Goal: Transaction & Acquisition: Book appointment/travel/reservation

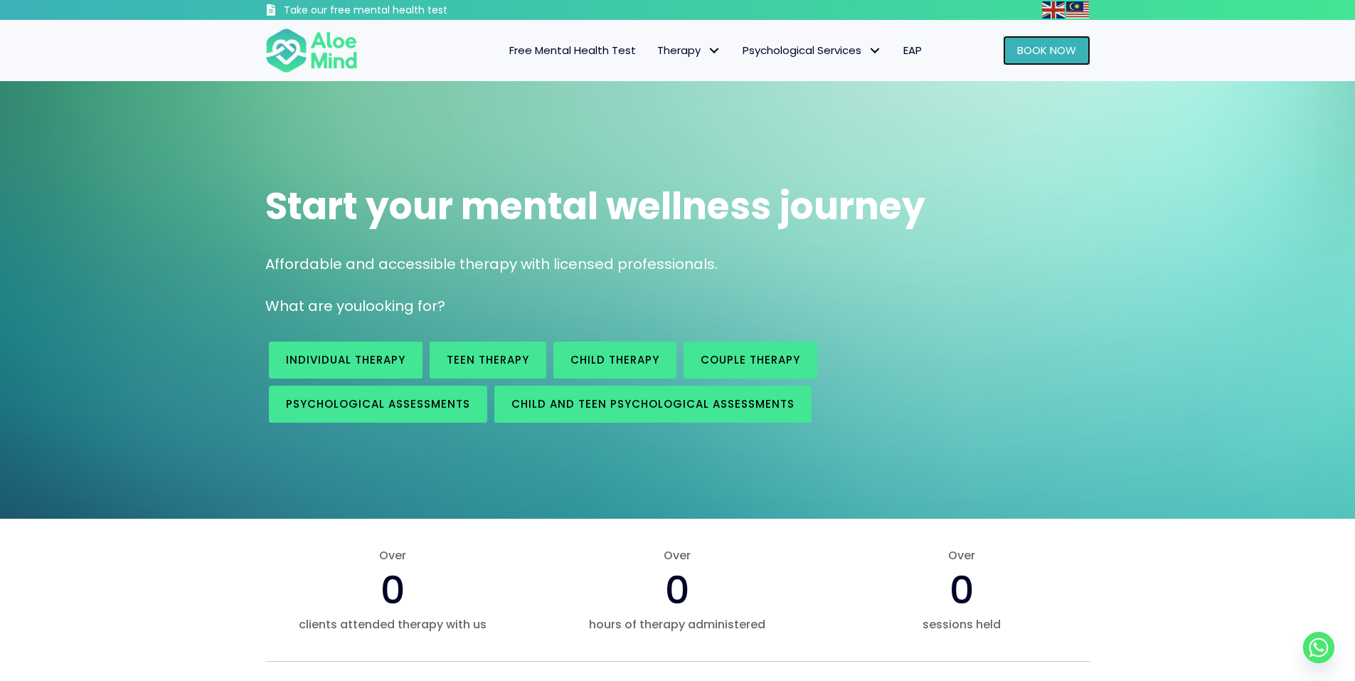
click at [1059, 48] on span "Book Now" at bounding box center [1046, 50] width 59 height 15
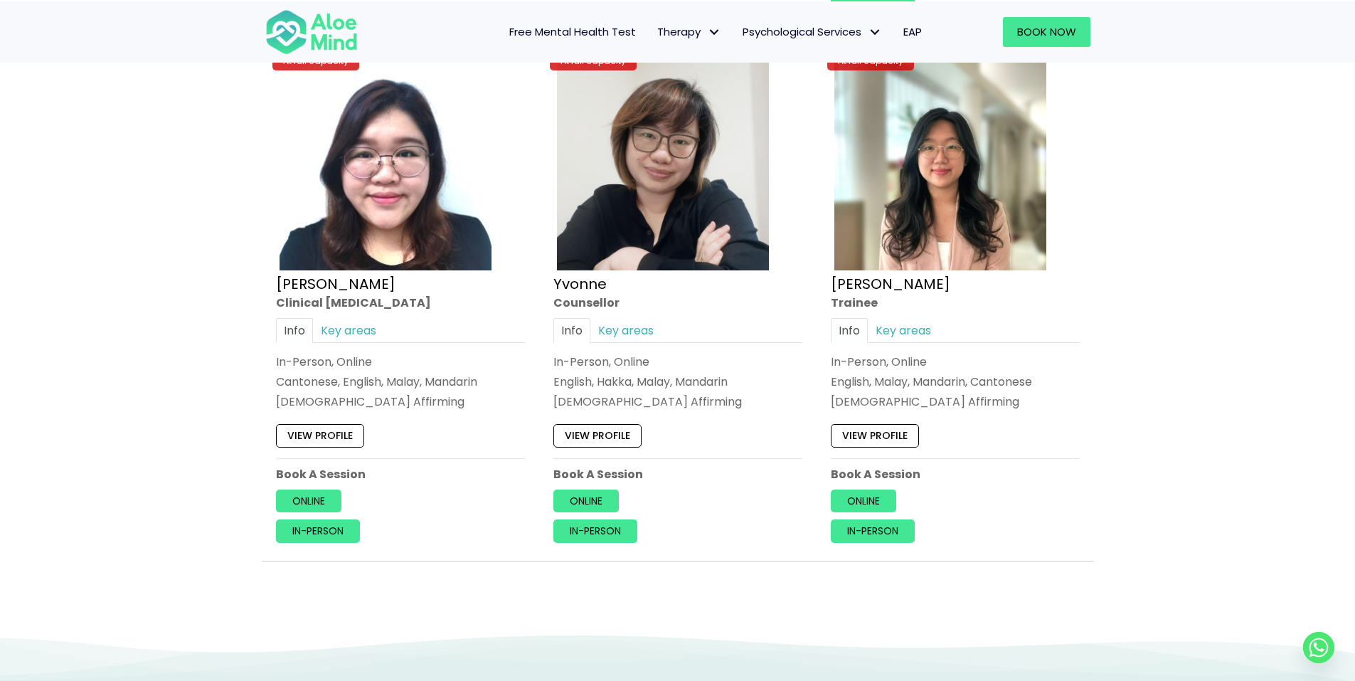
scroll to position [6119, 0]
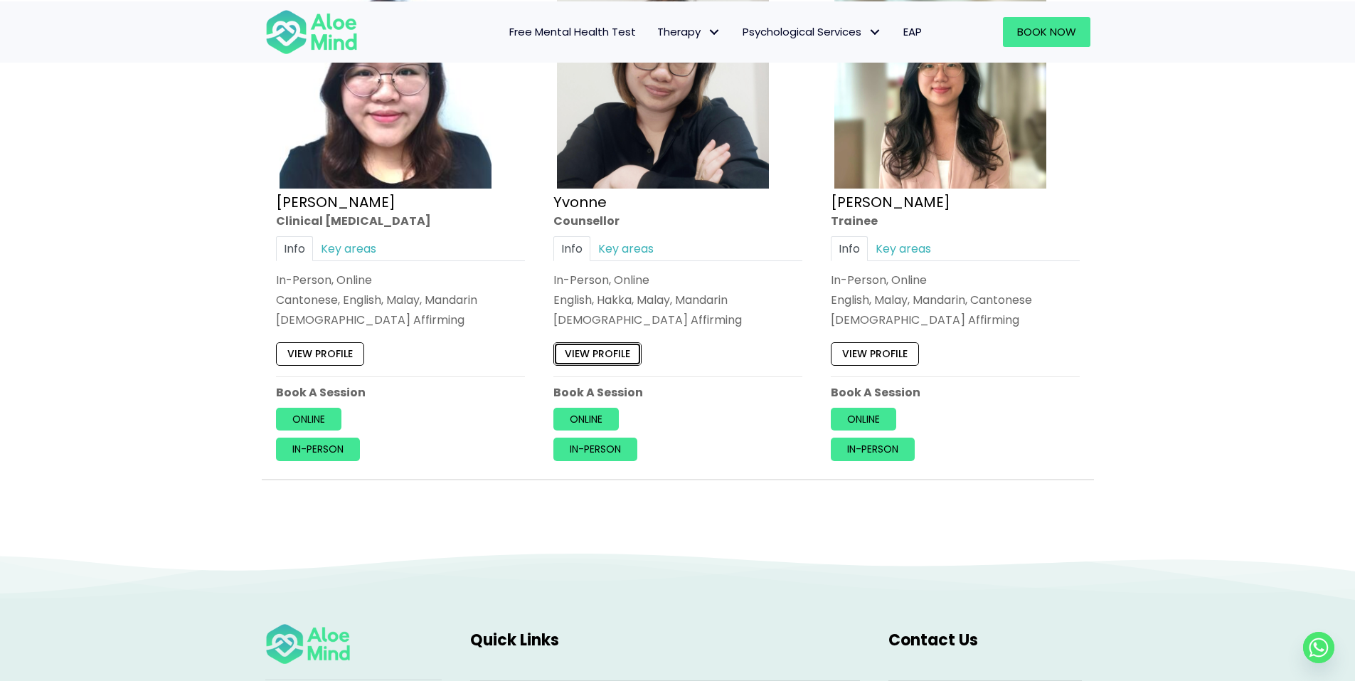
click at [603, 351] on link "View profile" at bounding box center [598, 354] width 88 height 23
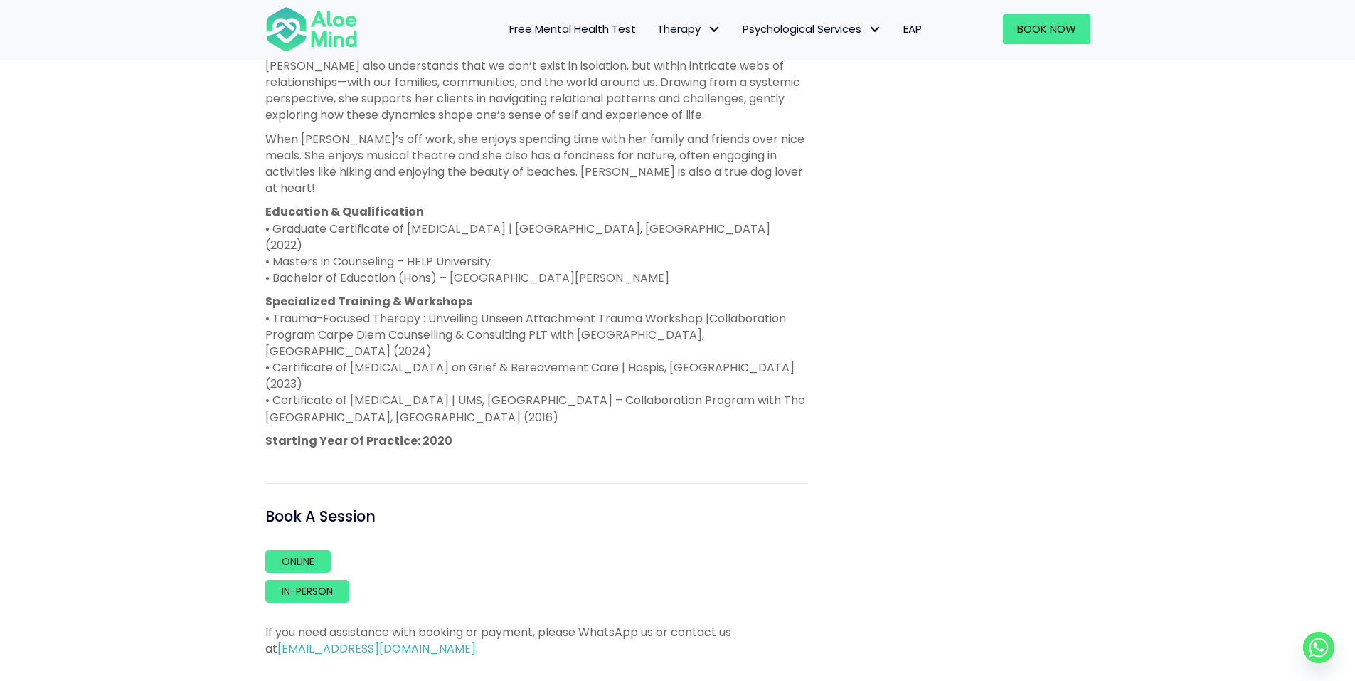
scroll to position [854, 0]
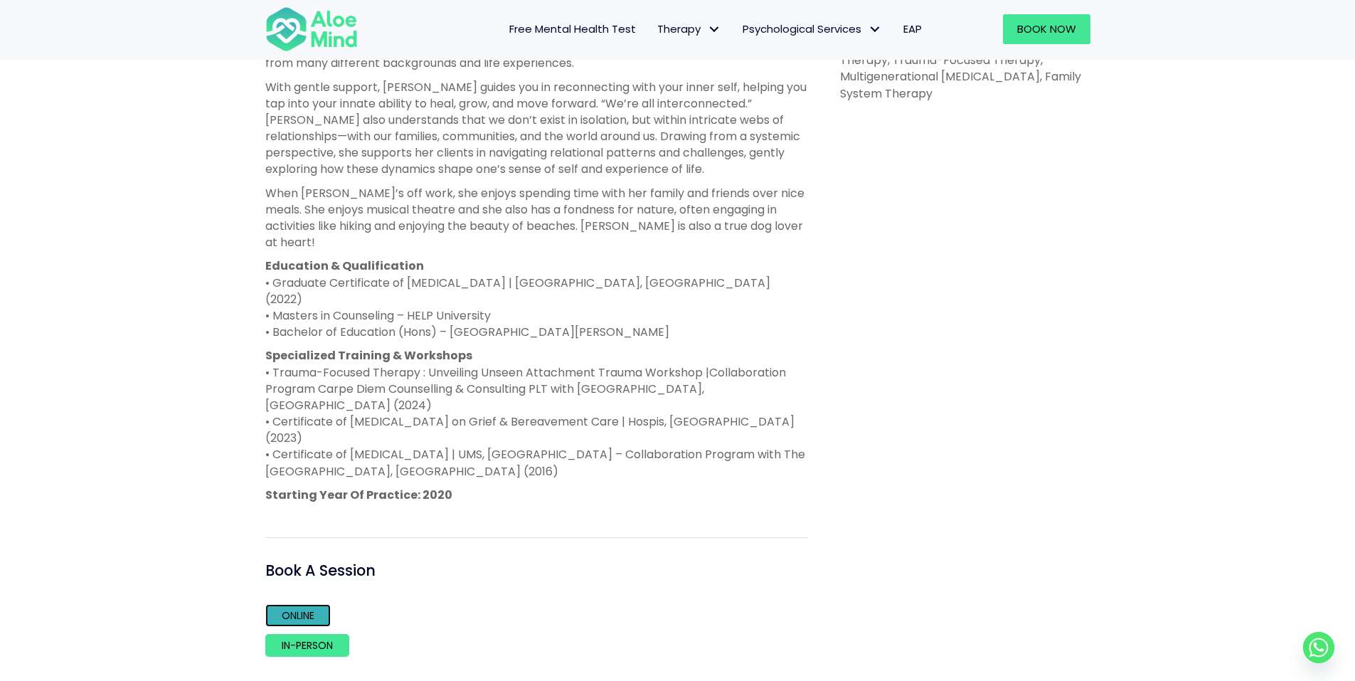
click at [300, 604] on link "Online" at bounding box center [297, 615] width 65 height 23
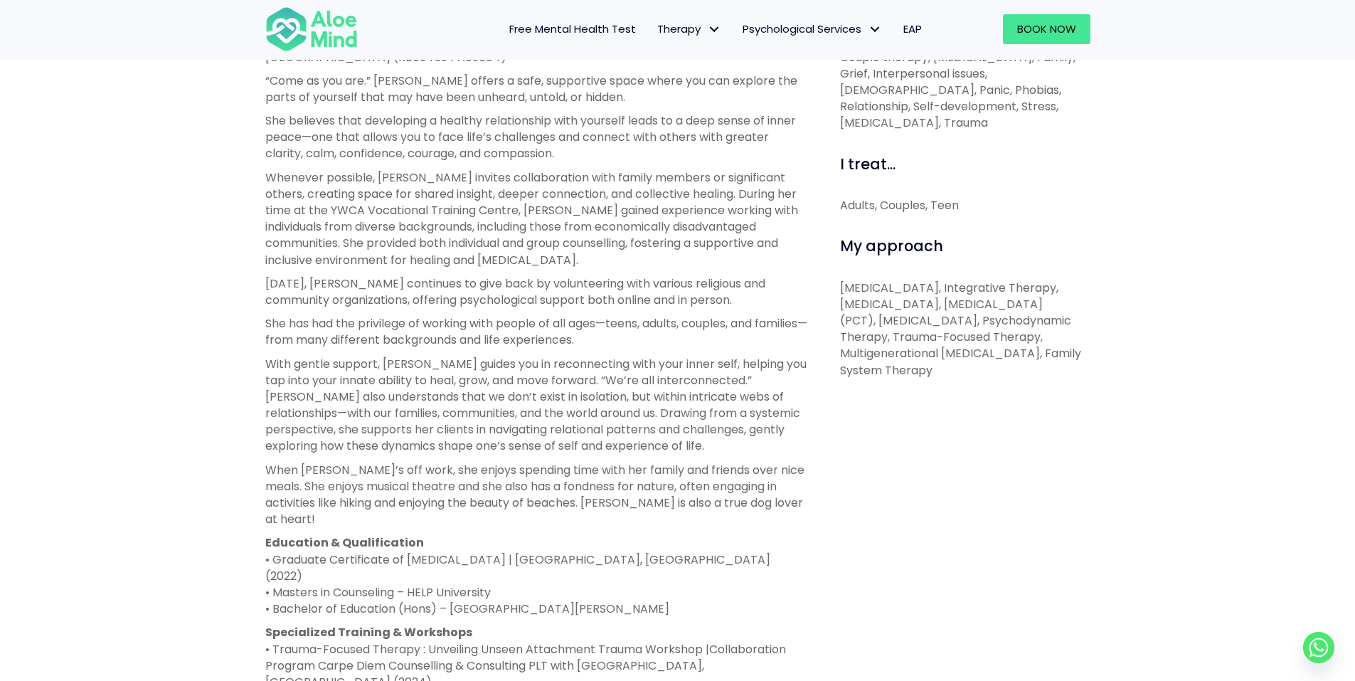
scroll to position [569, 0]
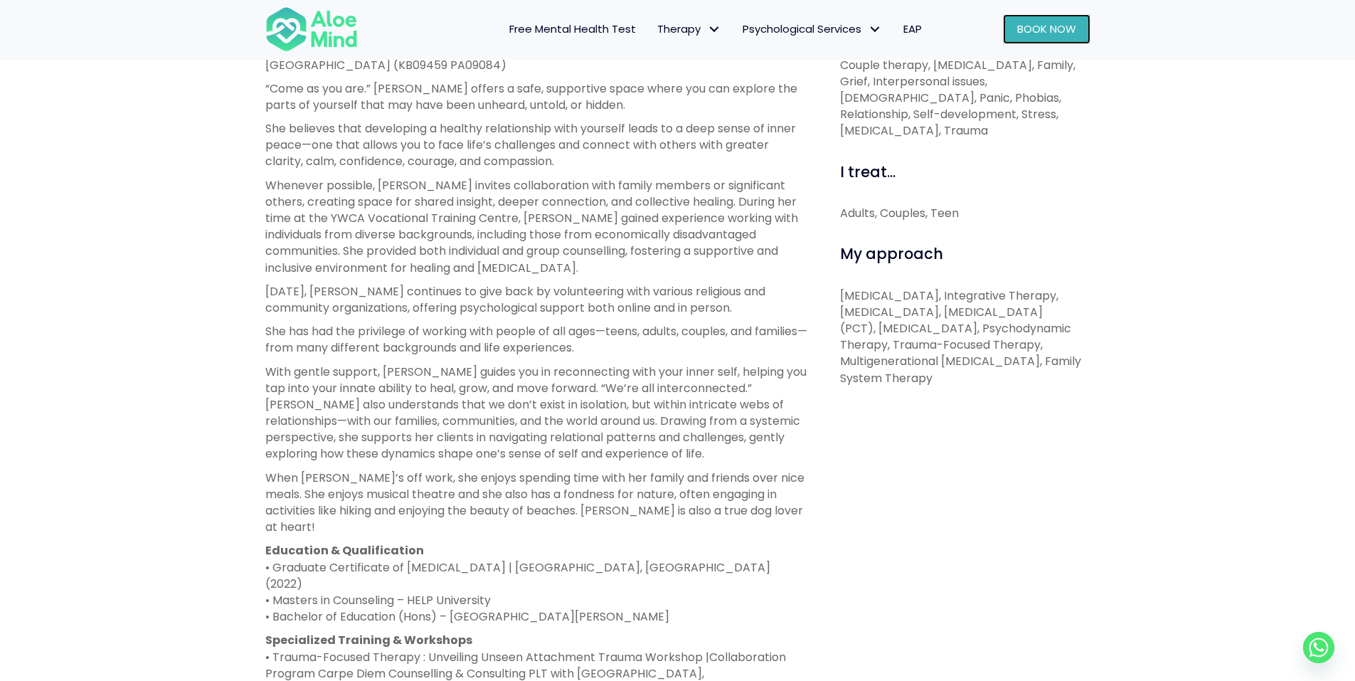
click at [1049, 37] on link "Book Now" at bounding box center [1047, 29] width 88 height 30
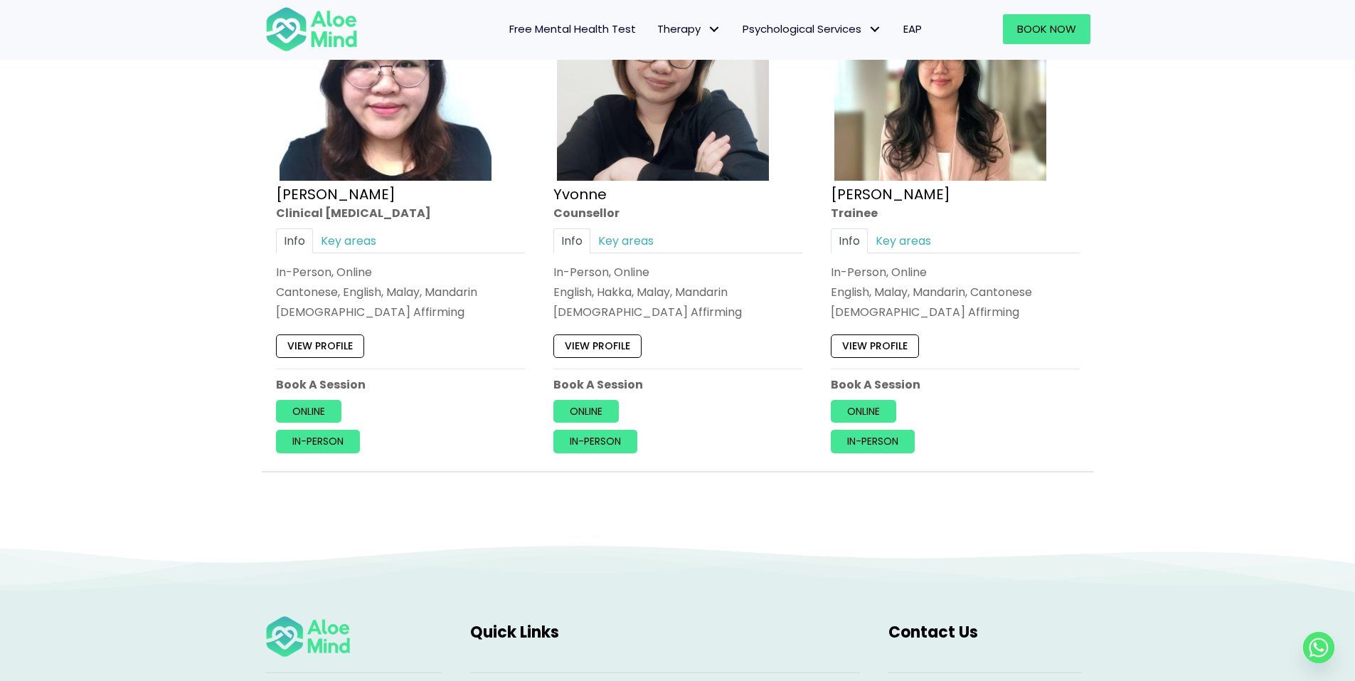
scroll to position [6119, 0]
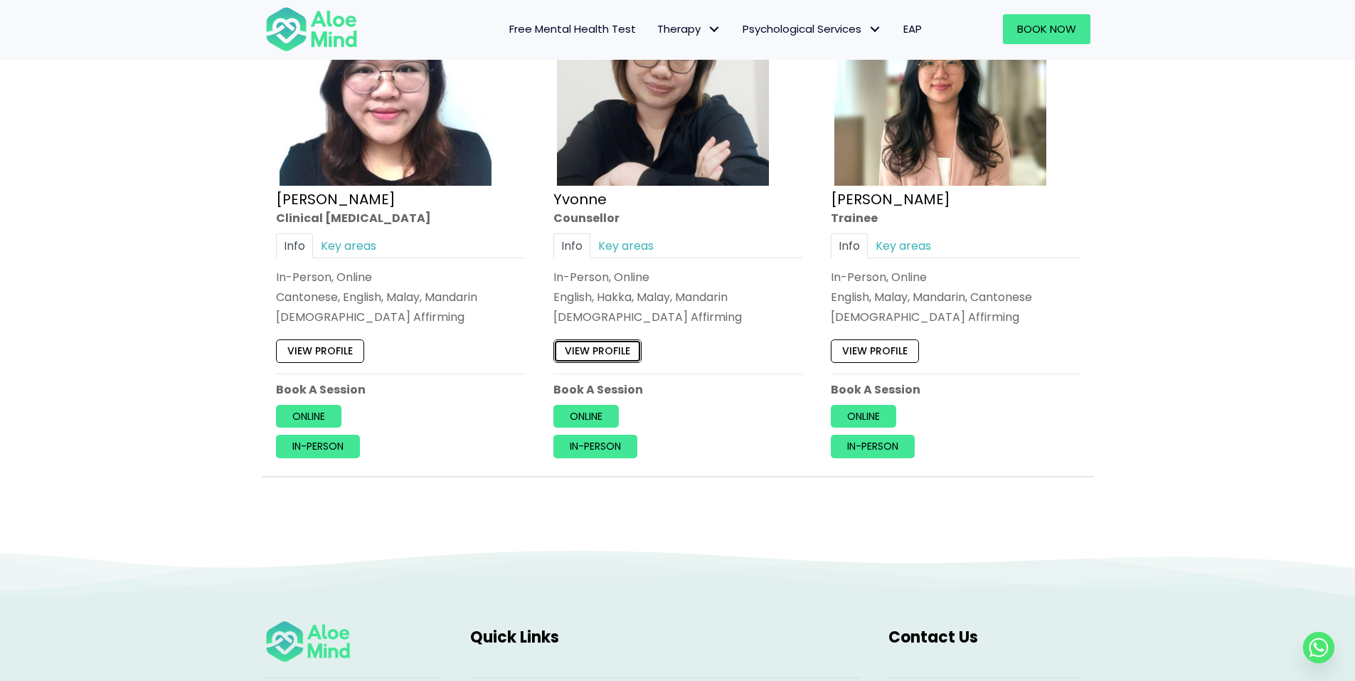
click at [621, 354] on link "View profile" at bounding box center [598, 351] width 88 height 23
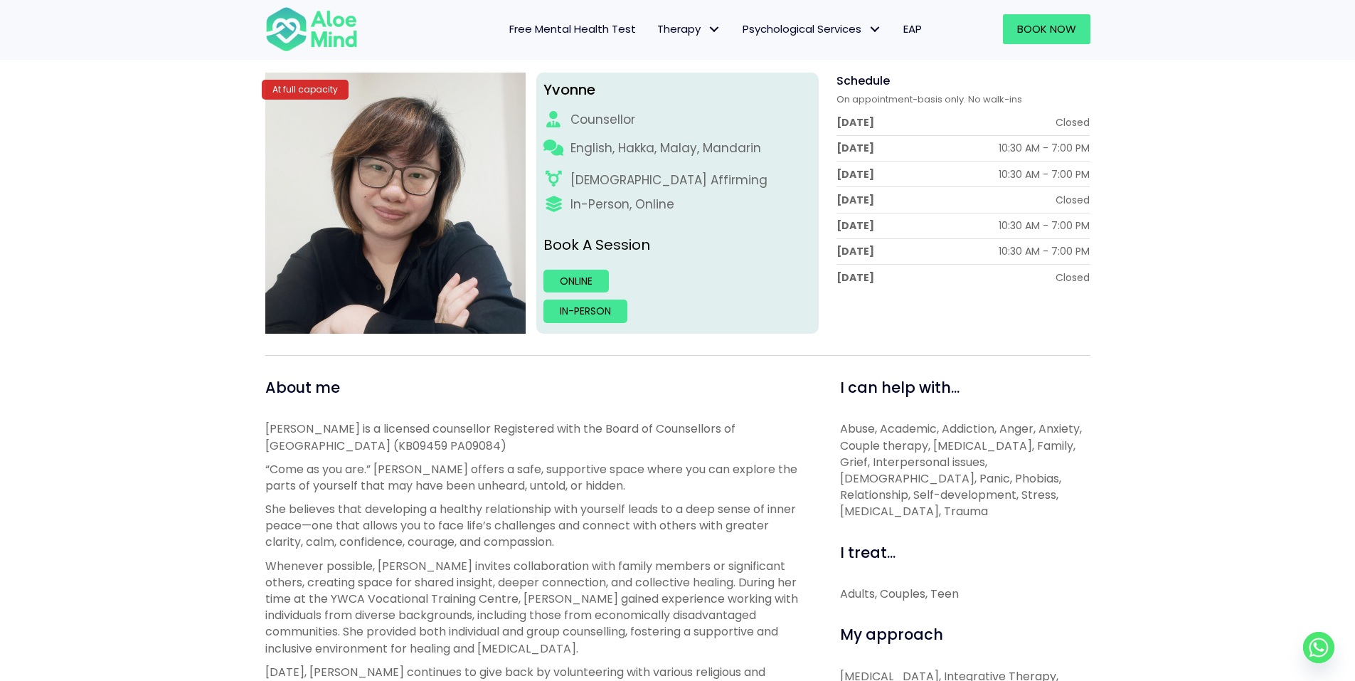
scroll to position [213, 0]
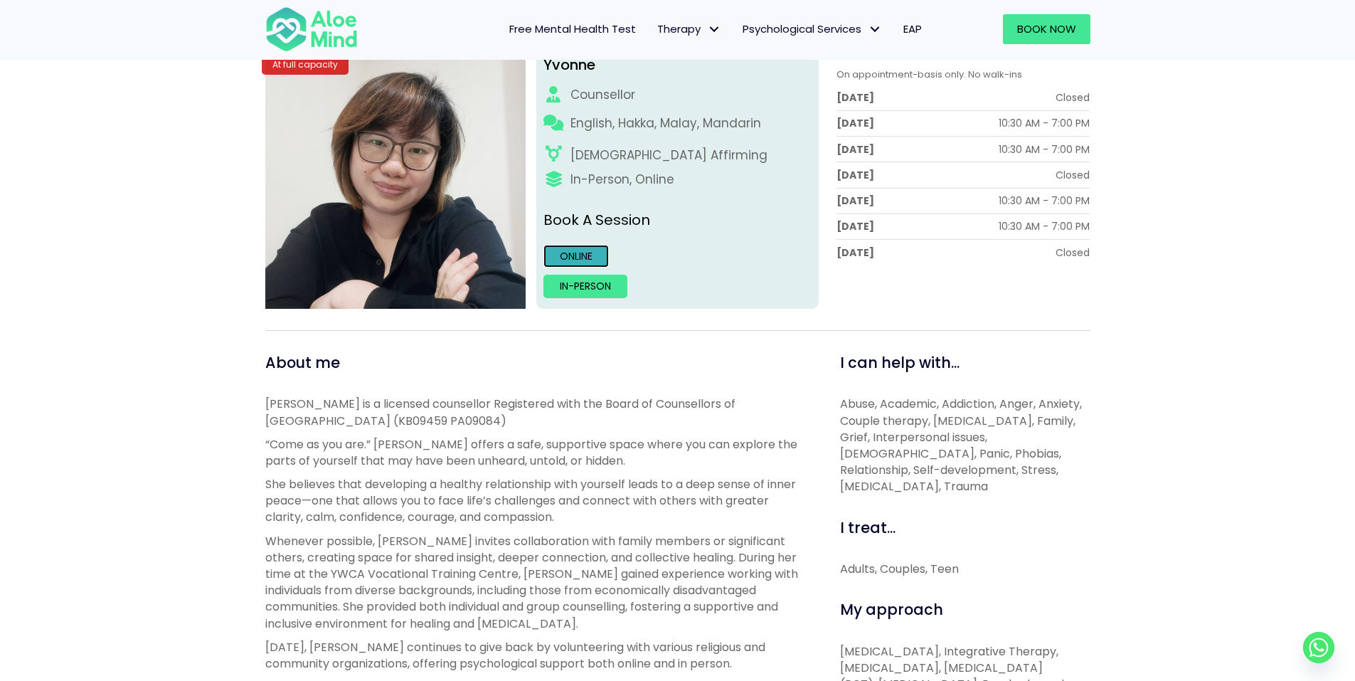
click at [578, 248] on link "Online" at bounding box center [576, 256] width 65 height 23
